Goal: Use online tool/utility: Utilize a website feature to perform a specific function

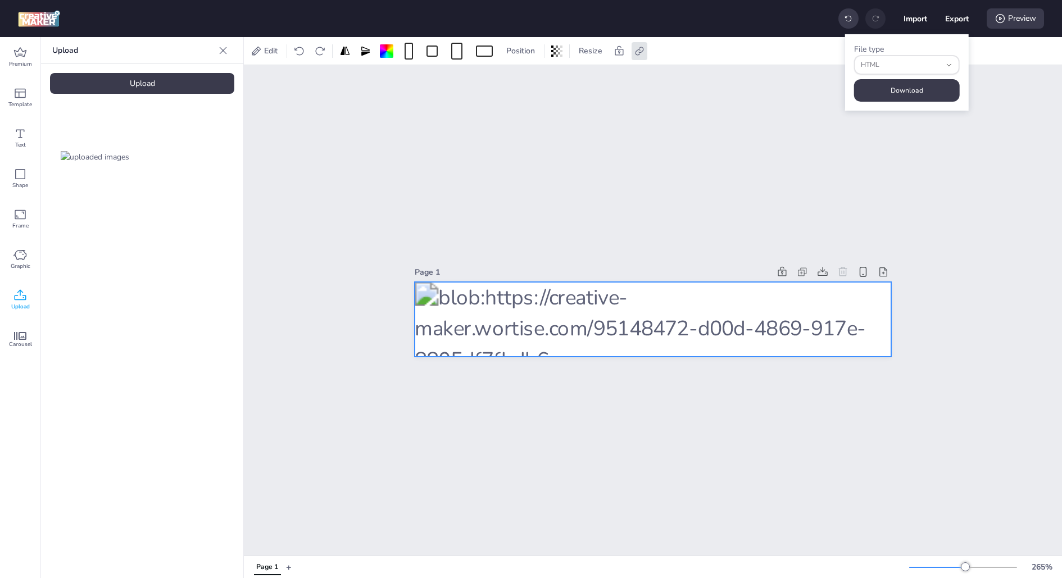
select select "html"
click at [649, 57] on div "Edit Position Resize" at bounding box center [453, 51] width 410 height 18
click at [641, 56] on div at bounding box center [640, 51] width 16 height 18
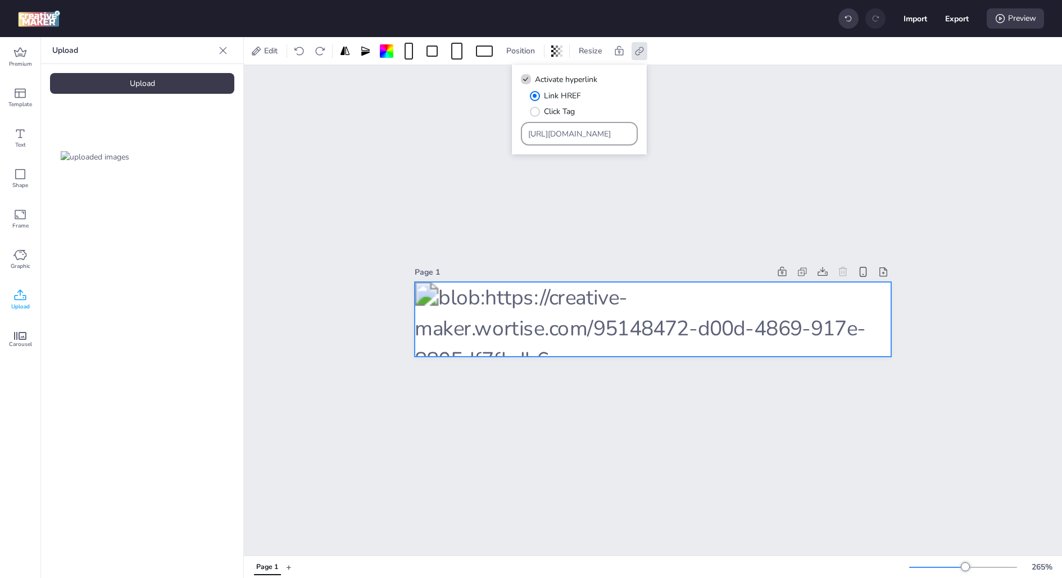
click at [557, 131] on input "[URL][DOMAIN_NAME]" at bounding box center [579, 134] width 103 height 12
paste input "planes/planes-portabilidad?utm_source=wortise&utm_medium=display&utm_campaign=w…"
type input "[URL][DOMAIN_NAME]"
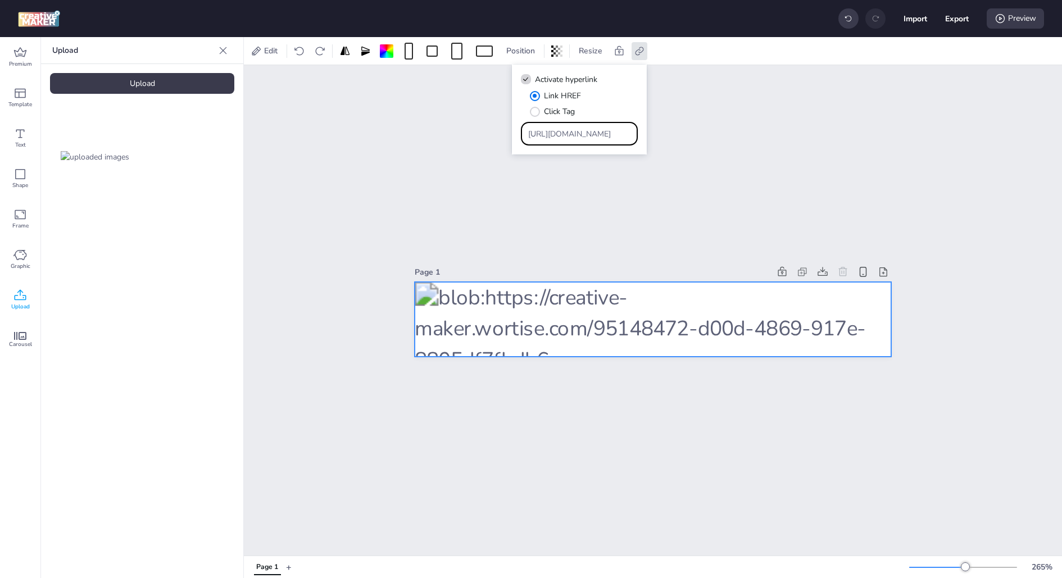
scroll to position [0, 524]
click at [673, 130] on div "Page 1" at bounding box center [653, 310] width 818 height 491
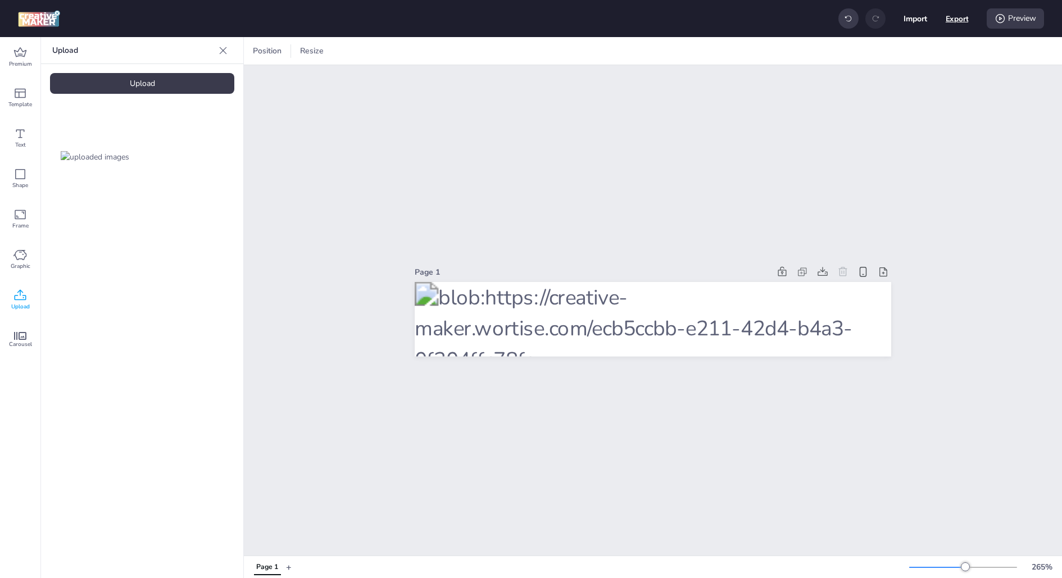
click at [951, 18] on button "Export" at bounding box center [957, 18] width 23 height 23
select select "html"
click at [888, 85] on button "Download" at bounding box center [907, 91] width 106 height 22
